Goal: Transaction & Acquisition: Register for event/course

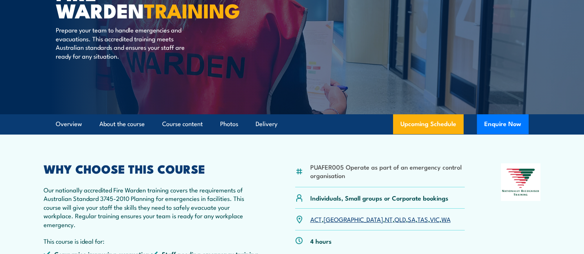
scroll to position [138, 0]
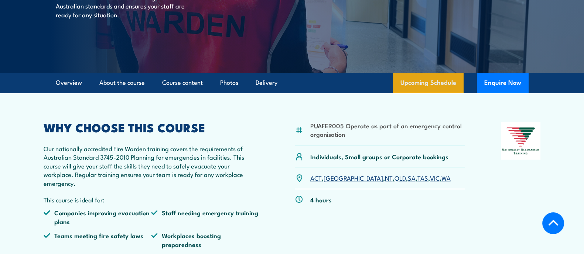
click at [444, 85] on link "Upcoming Schedule" at bounding box center [428, 83] width 71 height 20
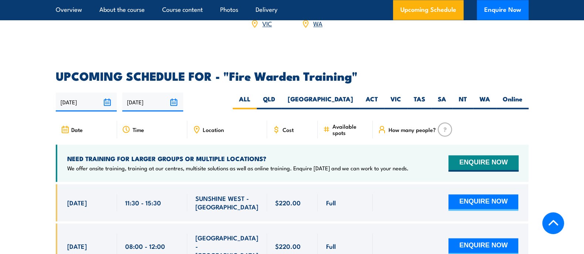
scroll to position [1281, 0]
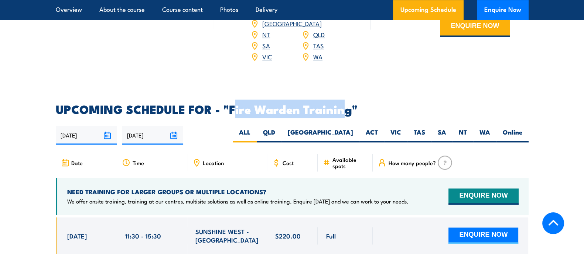
drag, startPoint x: 233, startPoint y: 98, endPoint x: 260, endPoint y: 99, distance: 27.7
click at [345, 104] on h2 "UPCOMING SCHEDULE FOR - "Fire Warden Training"" at bounding box center [292, 109] width 473 height 10
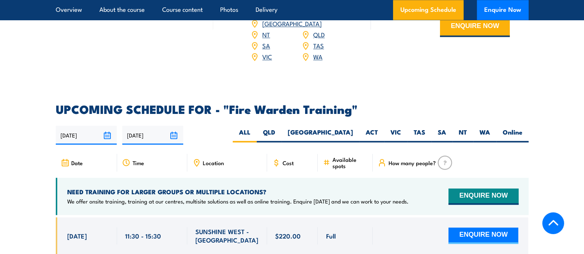
click at [227, 104] on h2 "UPCOMING SCHEDULE FOR - "Fire Warden Training"" at bounding box center [292, 109] width 473 height 10
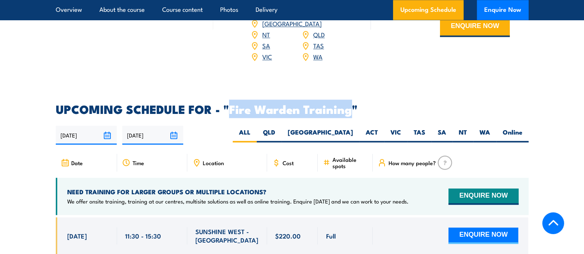
drag, startPoint x: 231, startPoint y: 97, endPoint x: 338, endPoint y: 95, distance: 107.1
click at [347, 104] on h2 "UPCOMING SCHEDULE FOR - "Fire Warden Training"" at bounding box center [292, 109] width 473 height 10
copy h2 "Fire Warden Trainin"
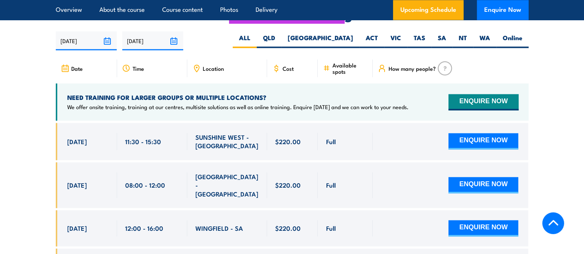
scroll to position [1327, 0]
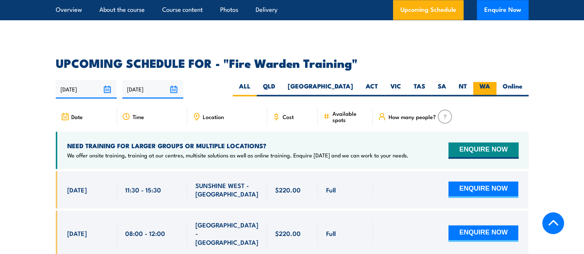
click at [482, 82] on label "WA" at bounding box center [484, 89] width 23 height 14
click at [490, 82] on input "WA" at bounding box center [492, 84] width 5 height 5
radio input "true"
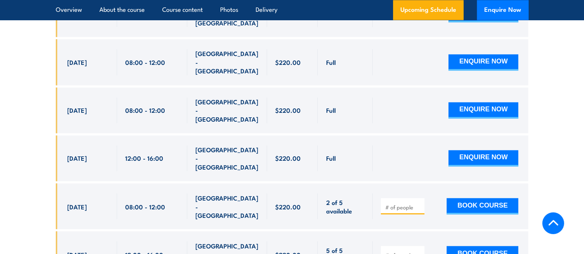
scroll to position [1558, 0]
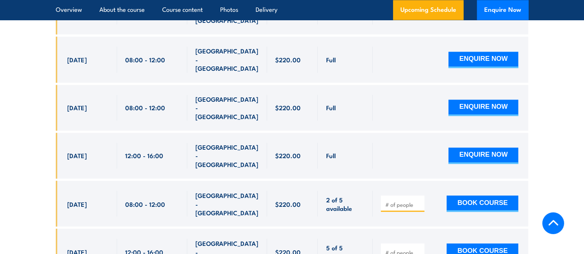
type input "1"
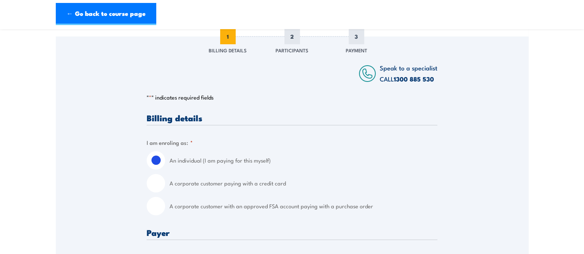
scroll to position [92, 0]
click at [159, 208] on input "A corporate customer with an approved FSA account paying with a purchase order" at bounding box center [156, 206] width 18 height 18
radio input "true"
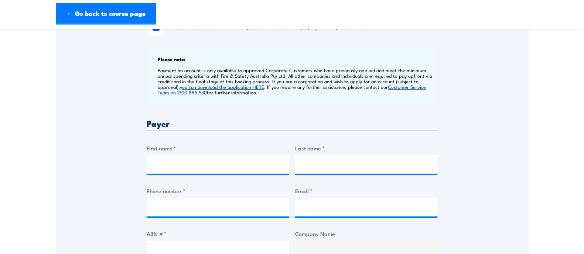
scroll to position [277, 0]
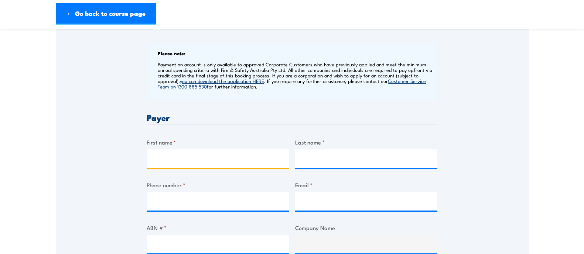
click at [182, 158] on input "First name *" at bounding box center [218, 159] width 143 height 18
type input "[PERSON_NAME]"
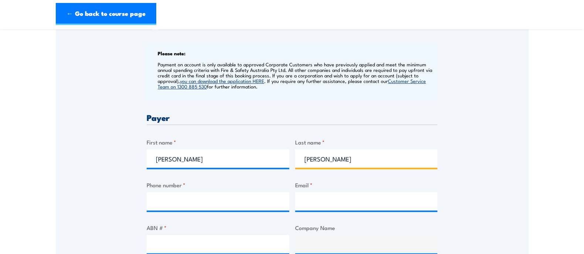
type input "[PERSON_NAME]"
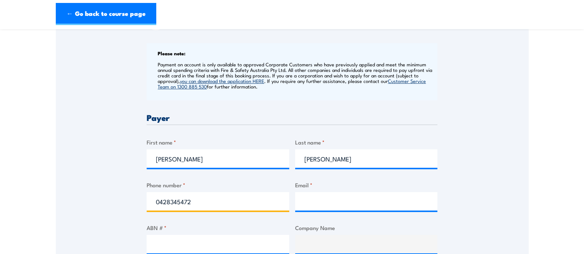
type input "0428345472"
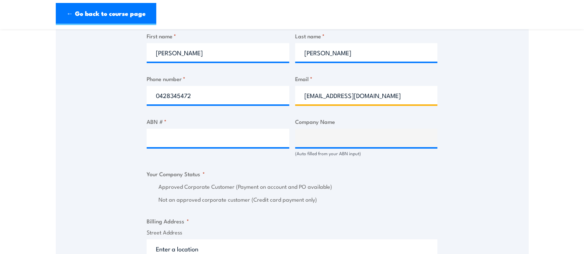
scroll to position [369, 0]
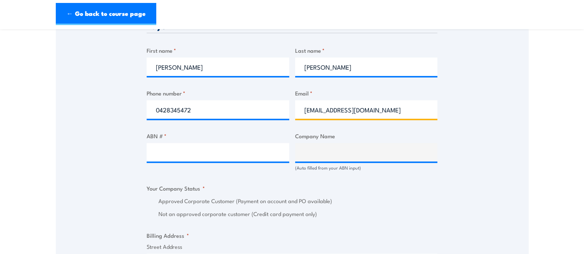
type input "[EMAIL_ADDRESS][DOMAIN_NAME]"
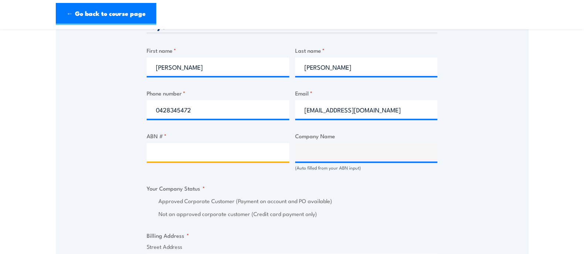
scroll to position [0, 0]
click at [212, 153] on input "ABN # *" at bounding box center [218, 152] width 143 height 18
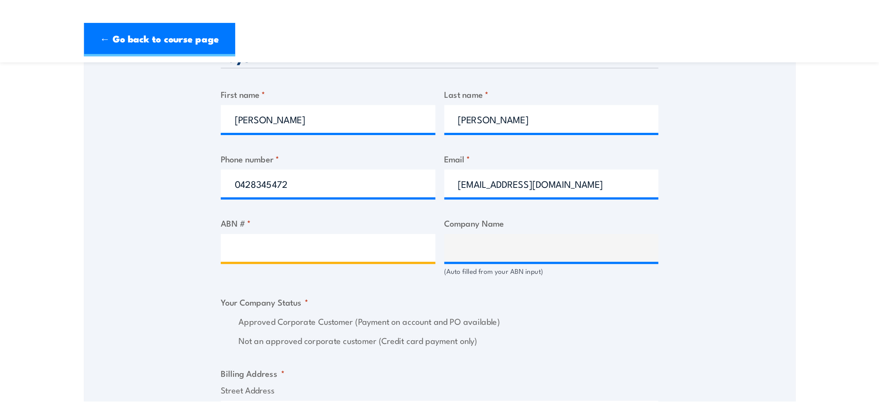
scroll to position [369, 0]
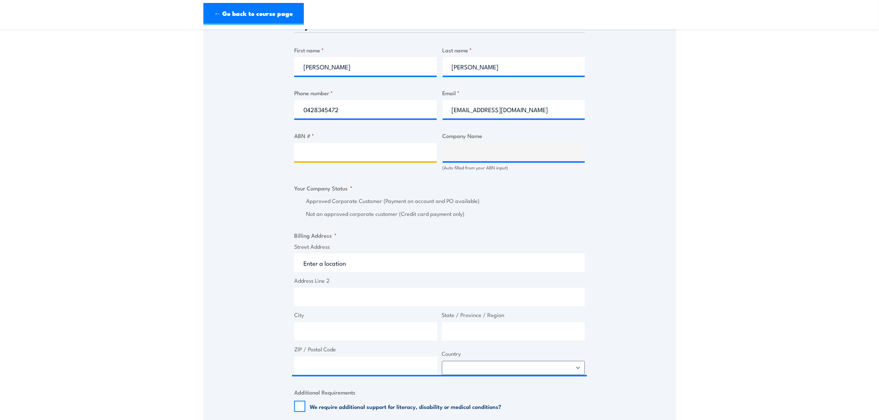
paste input "41 000 683 125"
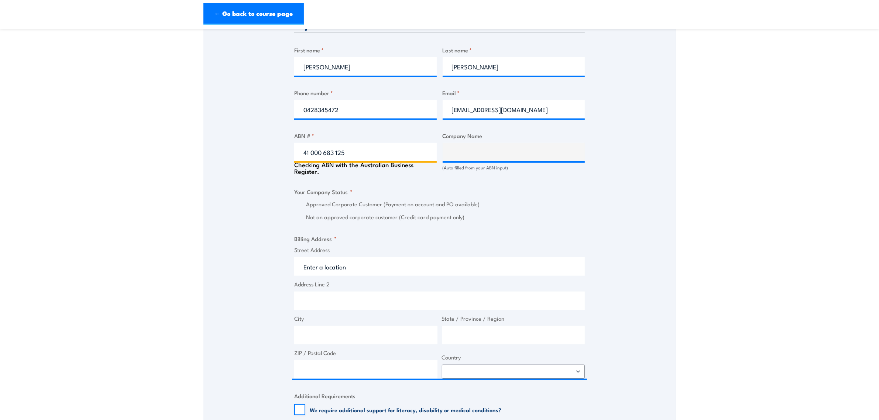
type input "41 000 683 125"
type input "COMPASS GROUP (AUSTRALIA) PTY LTD"
radio input "true"
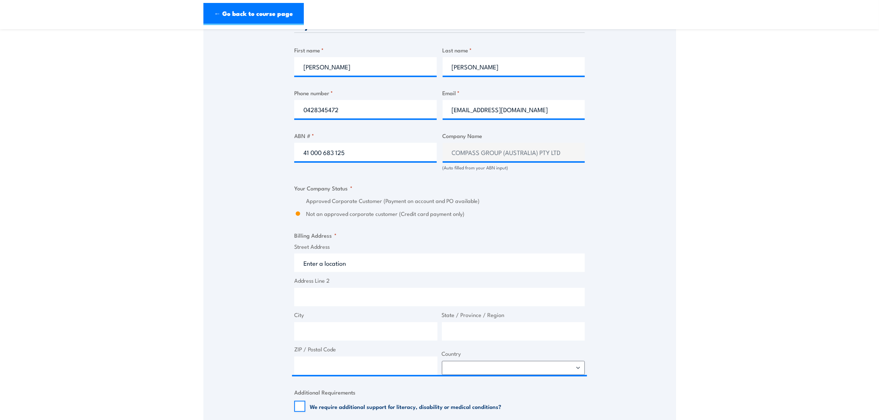
drag, startPoint x: 493, startPoint y: 194, endPoint x: 363, endPoint y: 244, distance: 139.7
click at [492, 196] on fieldset "Your Company Status * Approved Corporate Customer (Payment on account and PO av…" at bounding box center [439, 201] width 291 height 34
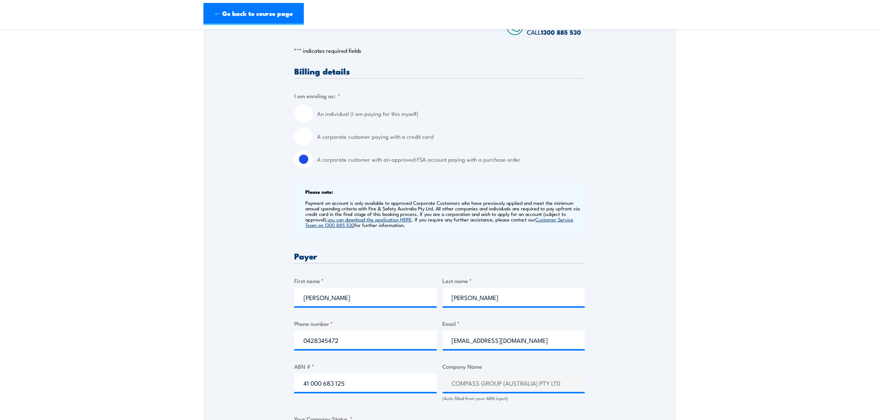
scroll to position [0, 0]
